Goal: Obtain resource: Obtain resource

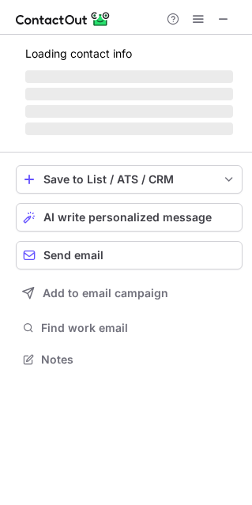
scroll to position [349, 252]
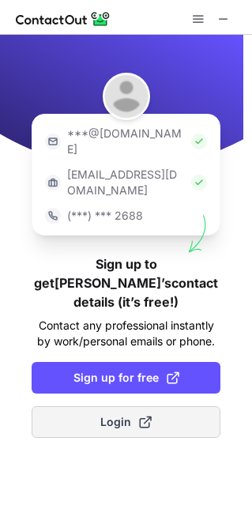
click at [126, 414] on span "Login" at bounding box center [125, 422] width 51 height 16
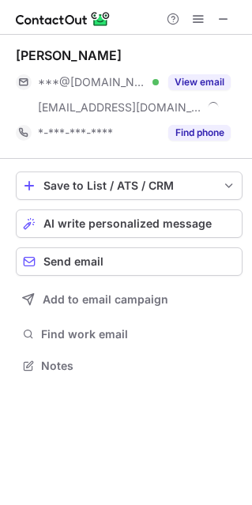
scroll to position [354, 252]
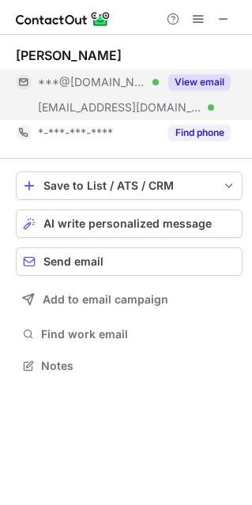
click at [189, 81] on button "View email" at bounding box center [199, 82] width 62 height 16
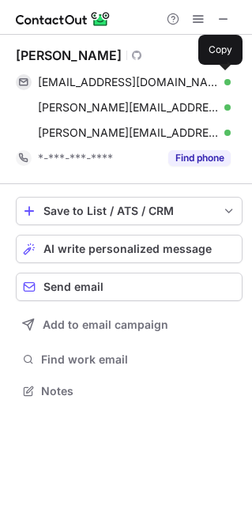
scroll to position [379, 252]
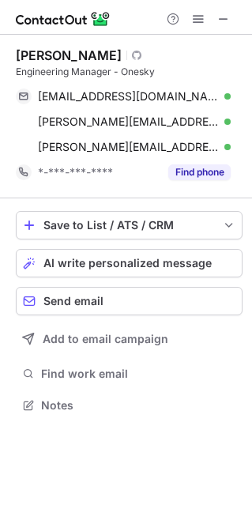
scroll to position [393, 252]
